Goal: Task Accomplishment & Management: Manage account settings

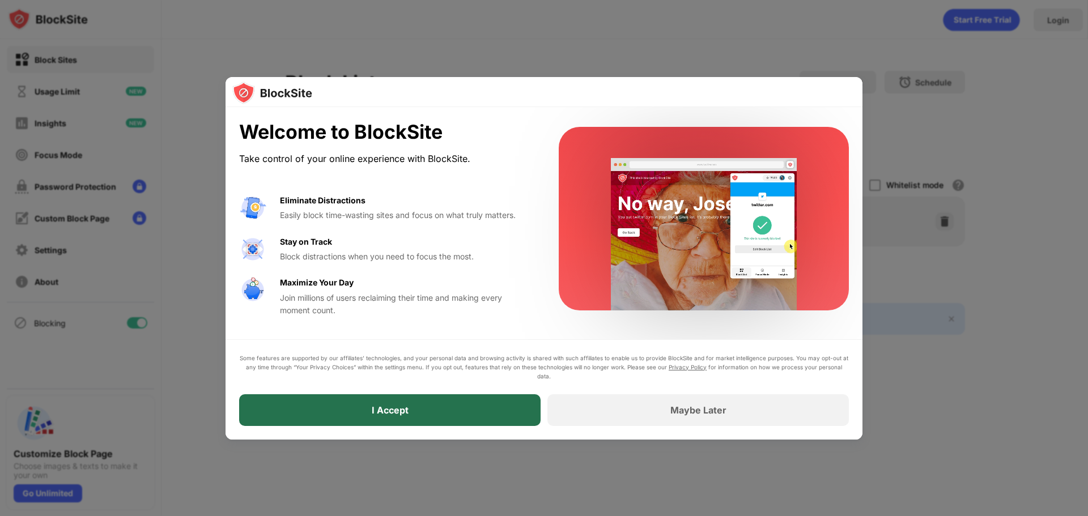
click at [447, 415] on div "I Accept" at bounding box center [389, 410] width 301 height 32
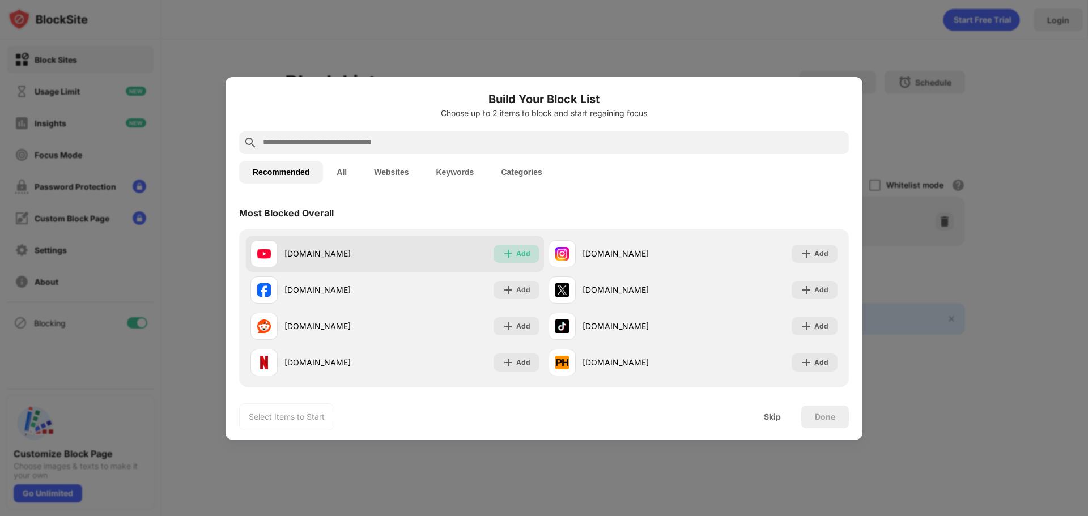
click at [521, 255] on div "Add" at bounding box center [523, 253] width 14 height 11
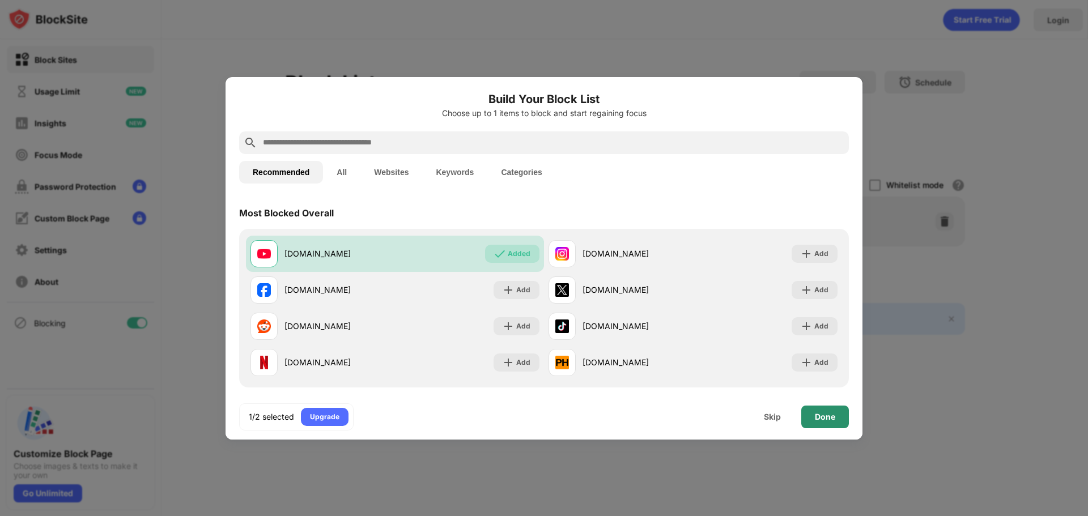
click at [839, 424] on div "Done" at bounding box center [825, 417] width 48 height 23
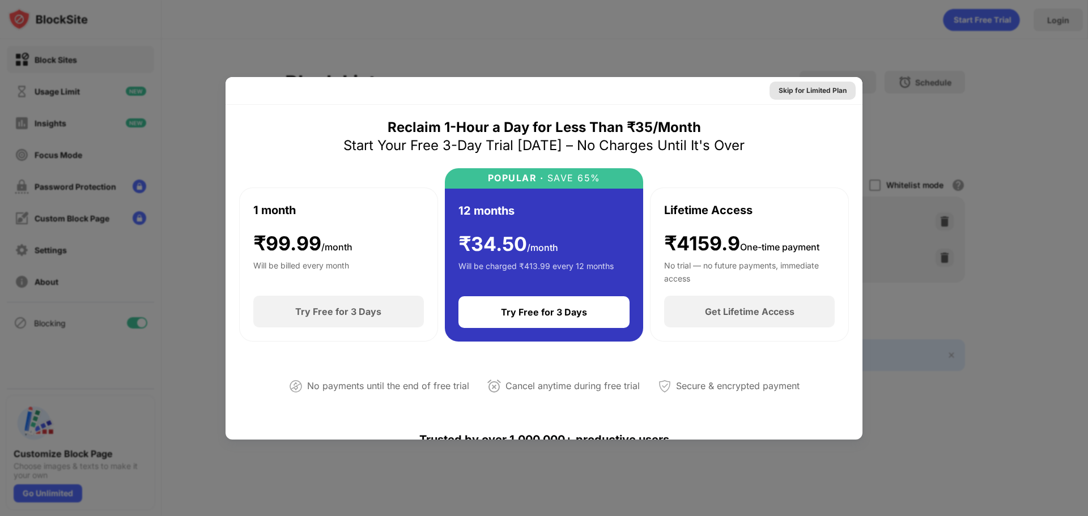
click at [816, 88] on div "Skip for Limited Plan" at bounding box center [812, 90] width 68 height 11
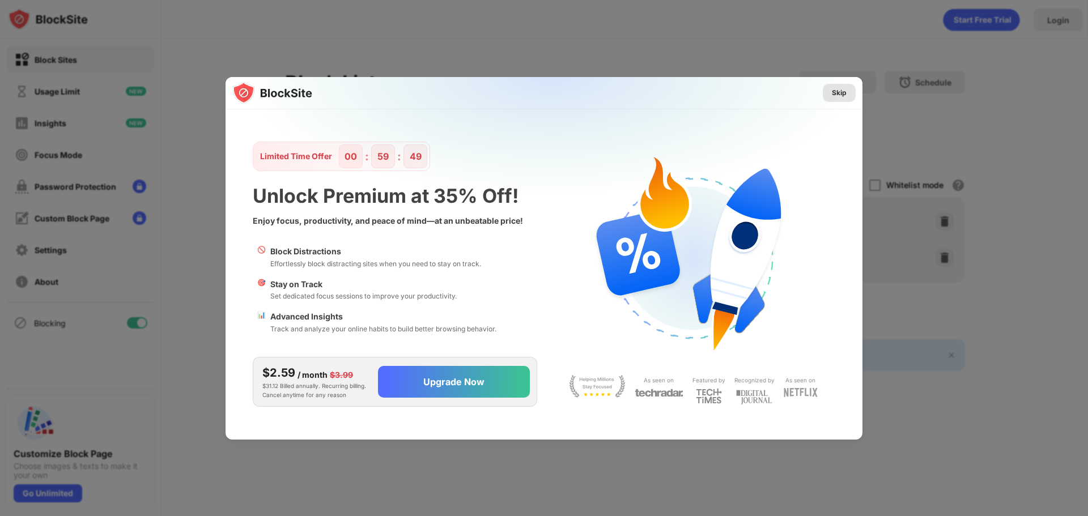
click at [833, 92] on div "Skip" at bounding box center [839, 92] width 15 height 11
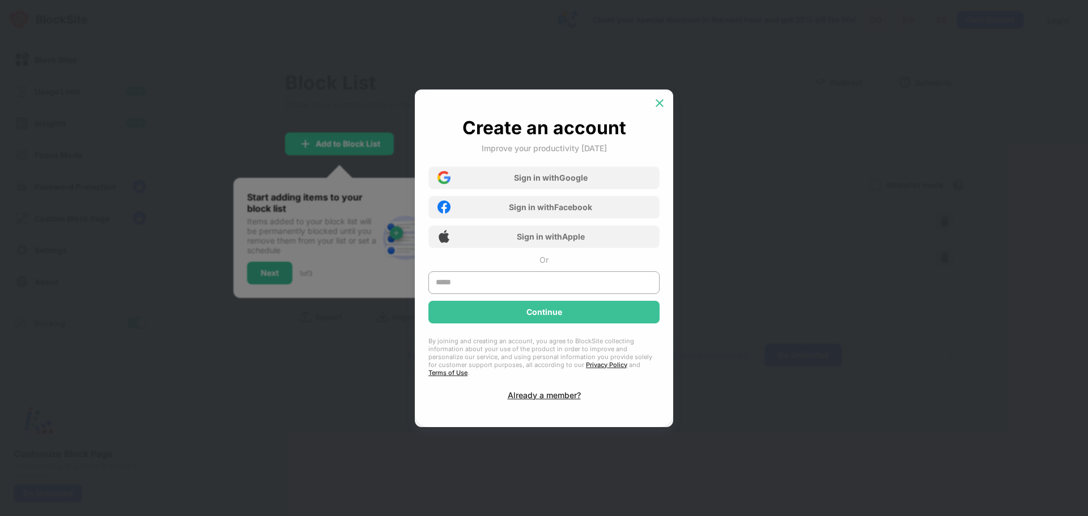
click at [655, 106] on img at bounding box center [659, 102] width 11 height 11
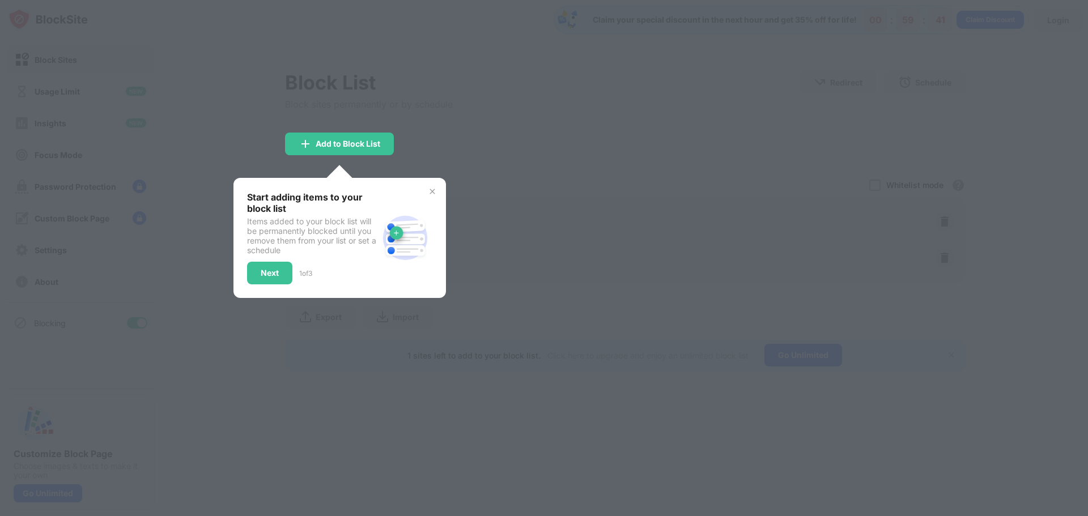
click at [432, 190] on img at bounding box center [432, 191] width 9 height 9
